Goal: Task Accomplishment & Management: Manage account settings

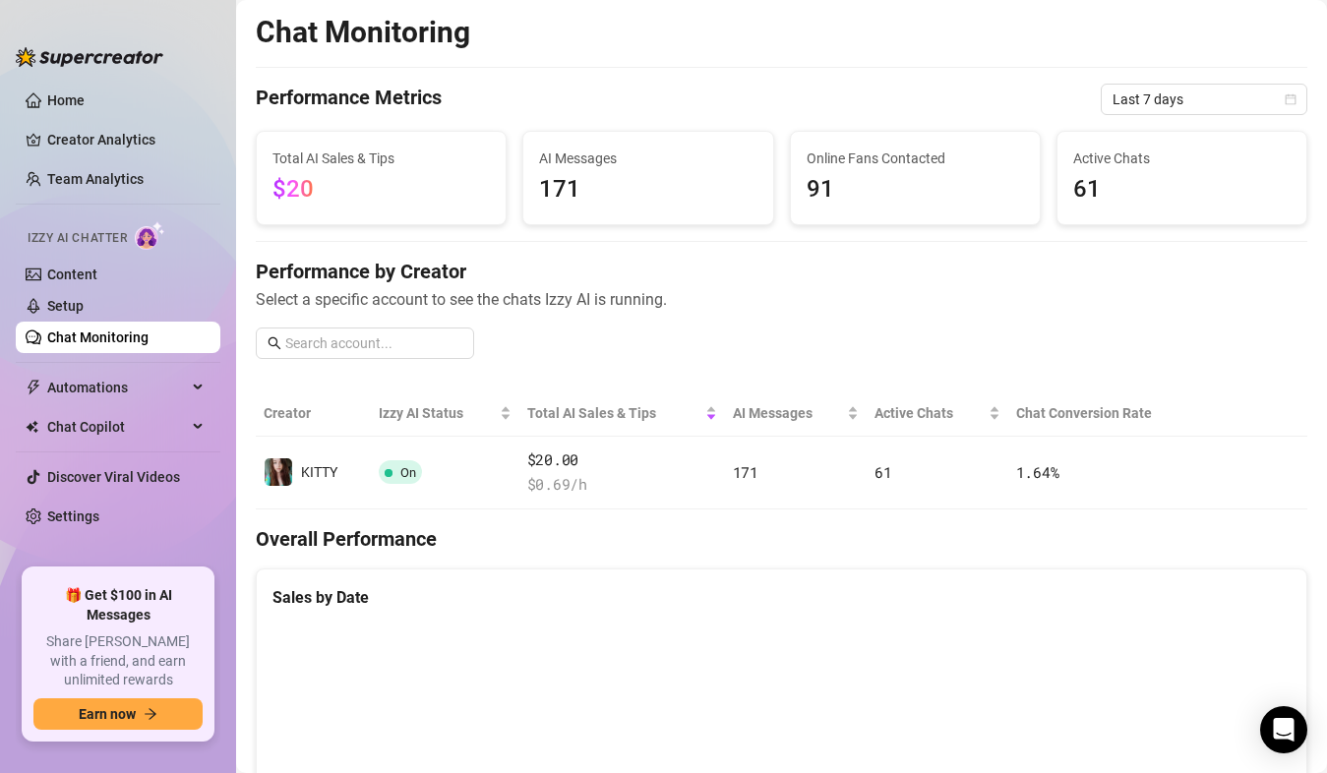
click at [74, 308] on link "Setup" at bounding box center [65, 306] width 36 height 16
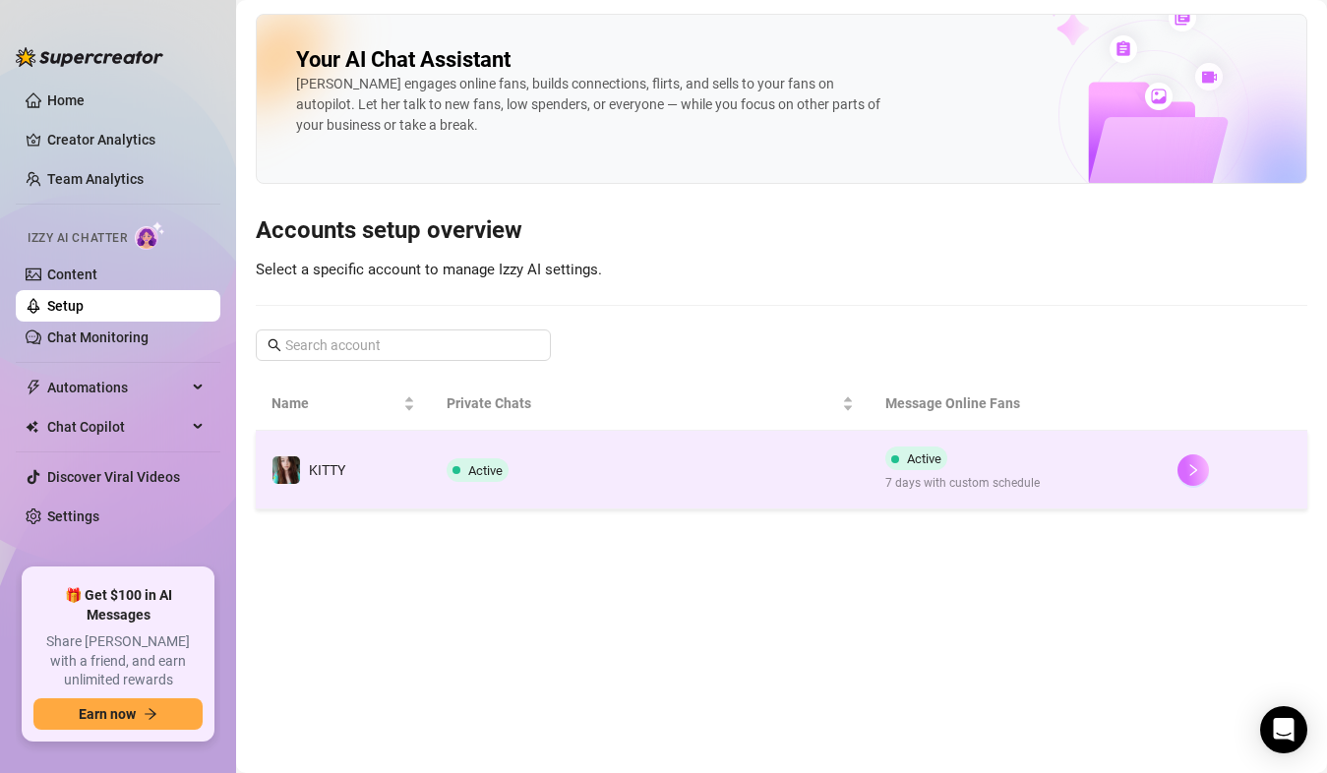
click at [1185, 471] on button "button" at bounding box center [1193, 470] width 31 height 31
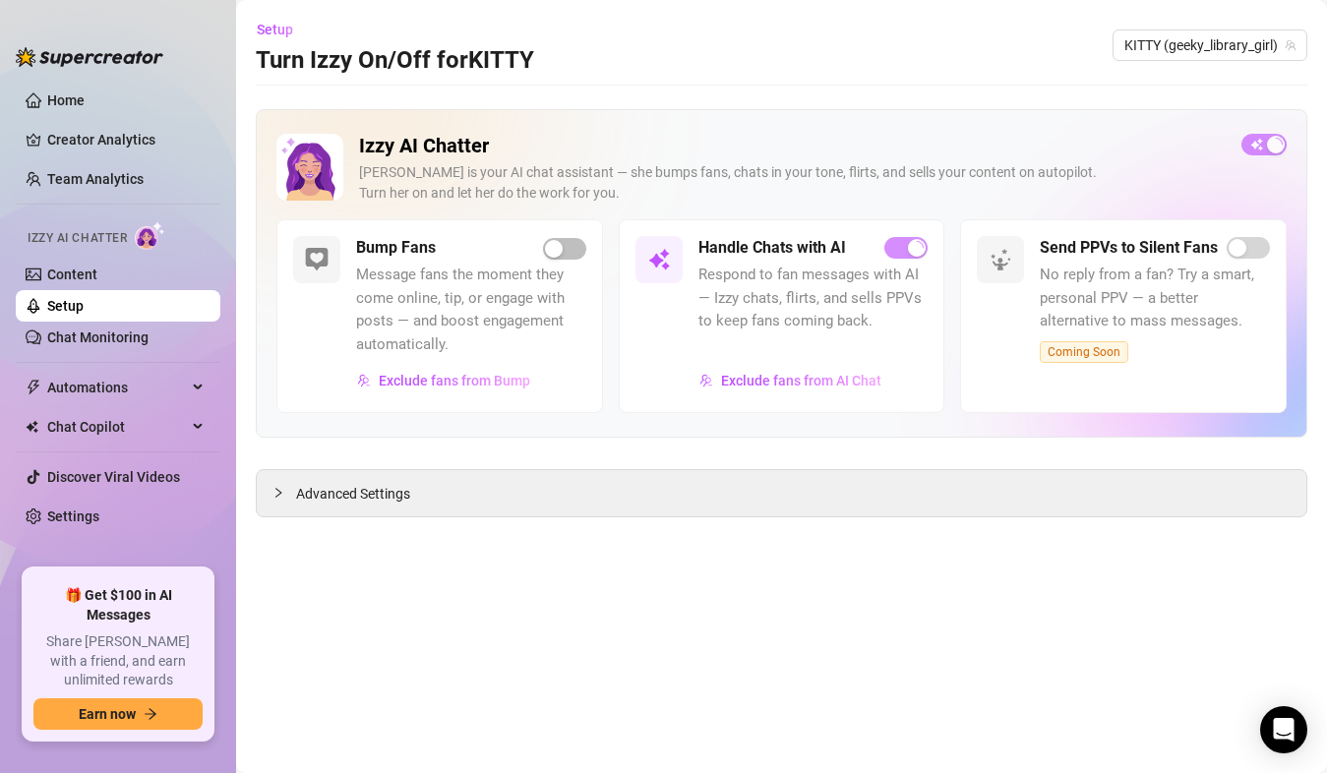
click at [1259, 148] on span "button" at bounding box center [1264, 145] width 45 height 22
click at [85, 282] on link "Content" at bounding box center [72, 275] width 50 height 16
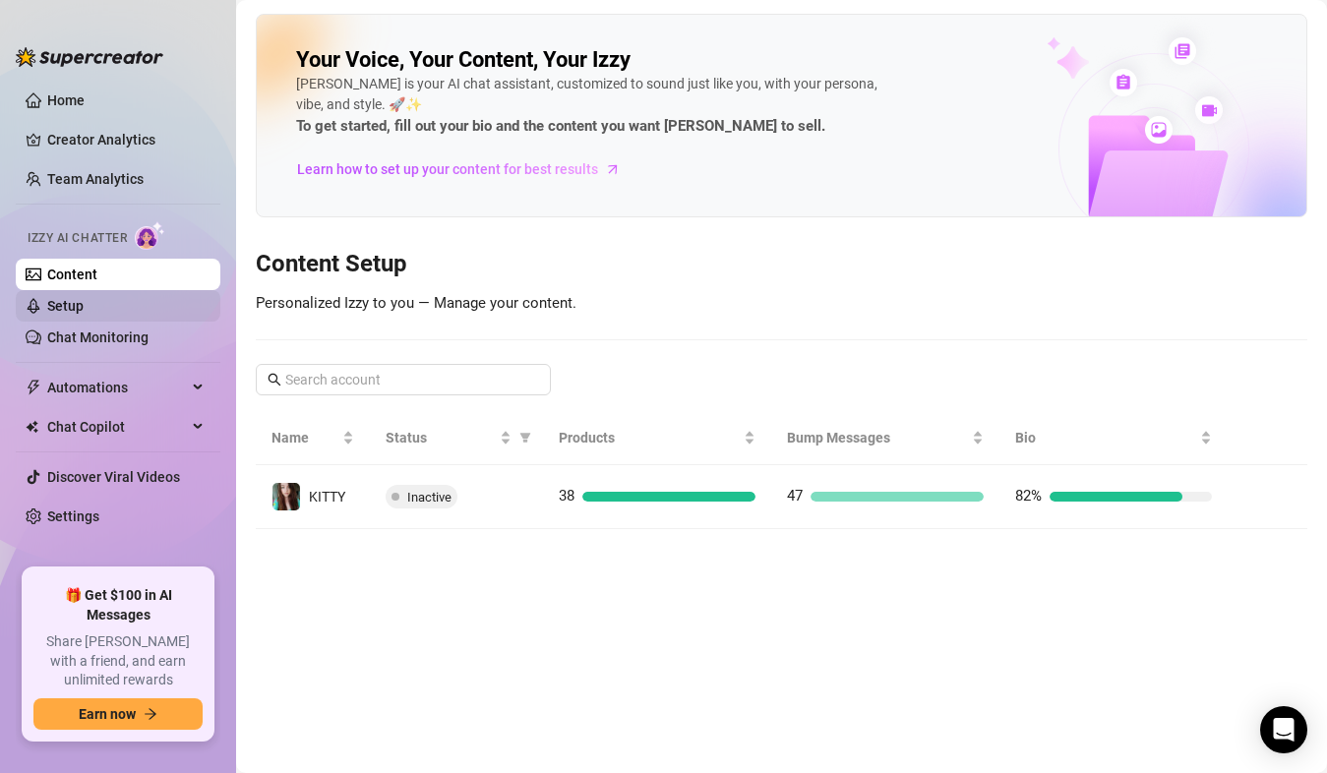
click at [73, 311] on link "Setup" at bounding box center [65, 306] width 36 height 16
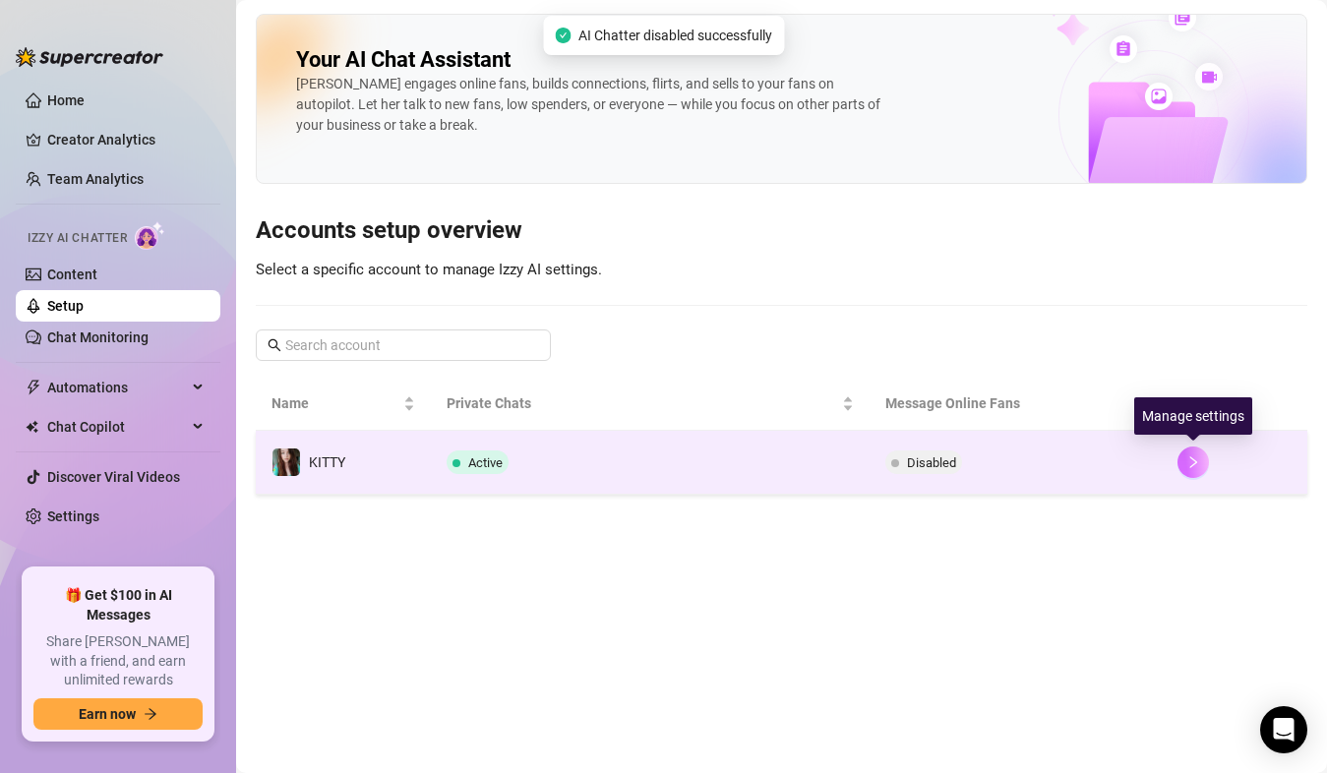
click at [1201, 461] on button "button" at bounding box center [1193, 462] width 31 height 31
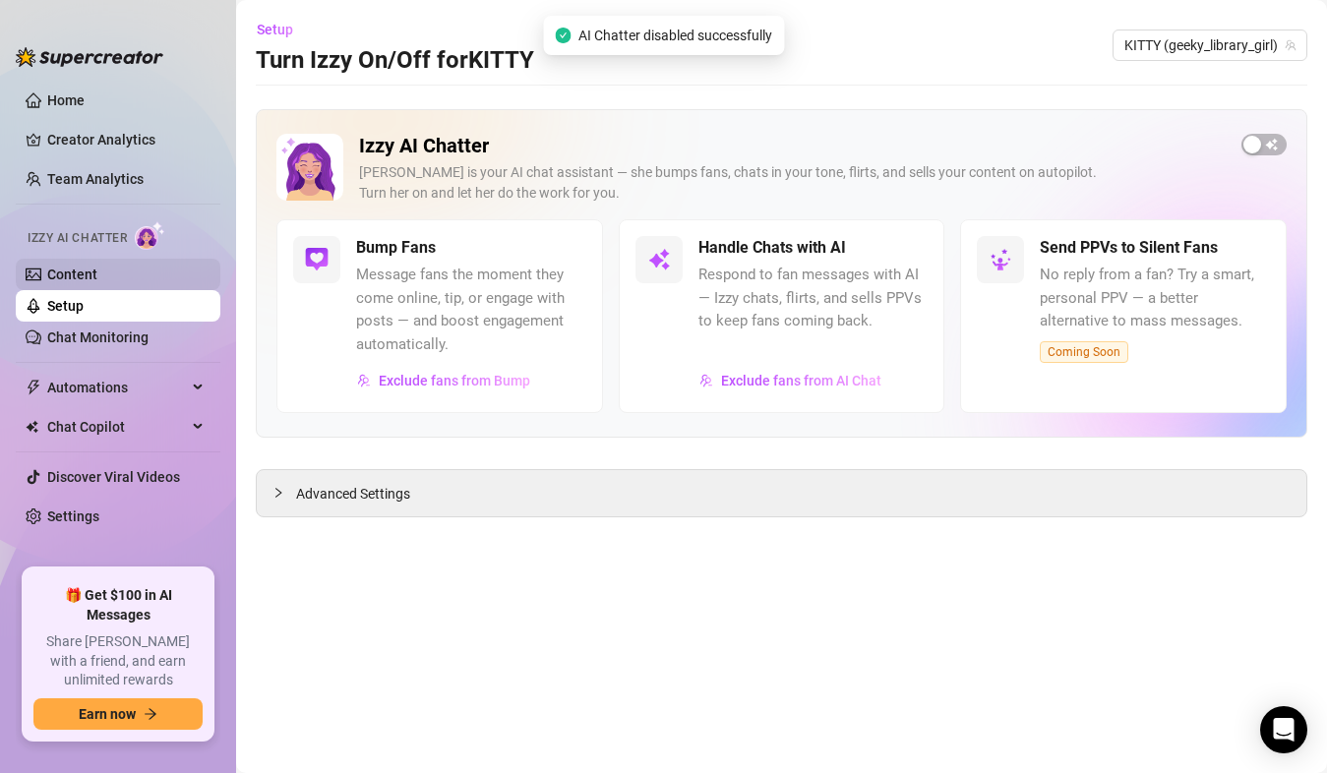
click at [94, 274] on link "Content" at bounding box center [72, 275] width 50 height 16
